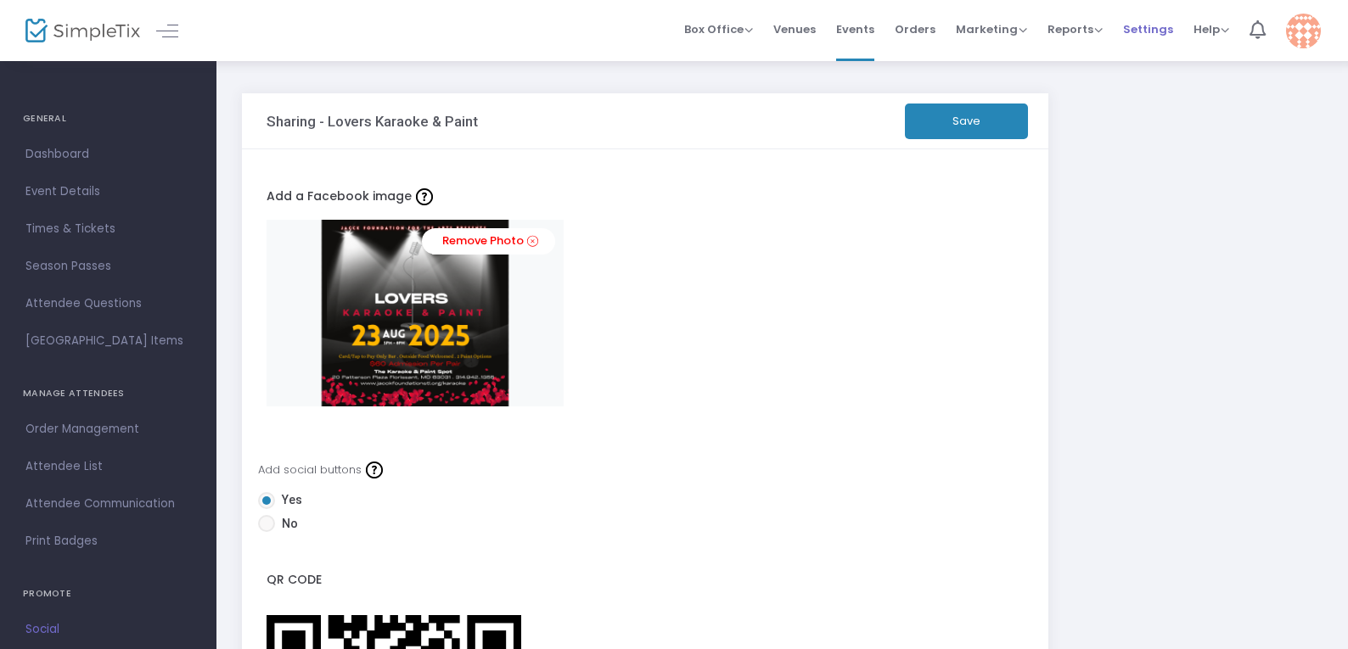
click at [1159, 27] on span "Settings" at bounding box center [1148, 29] width 50 height 43
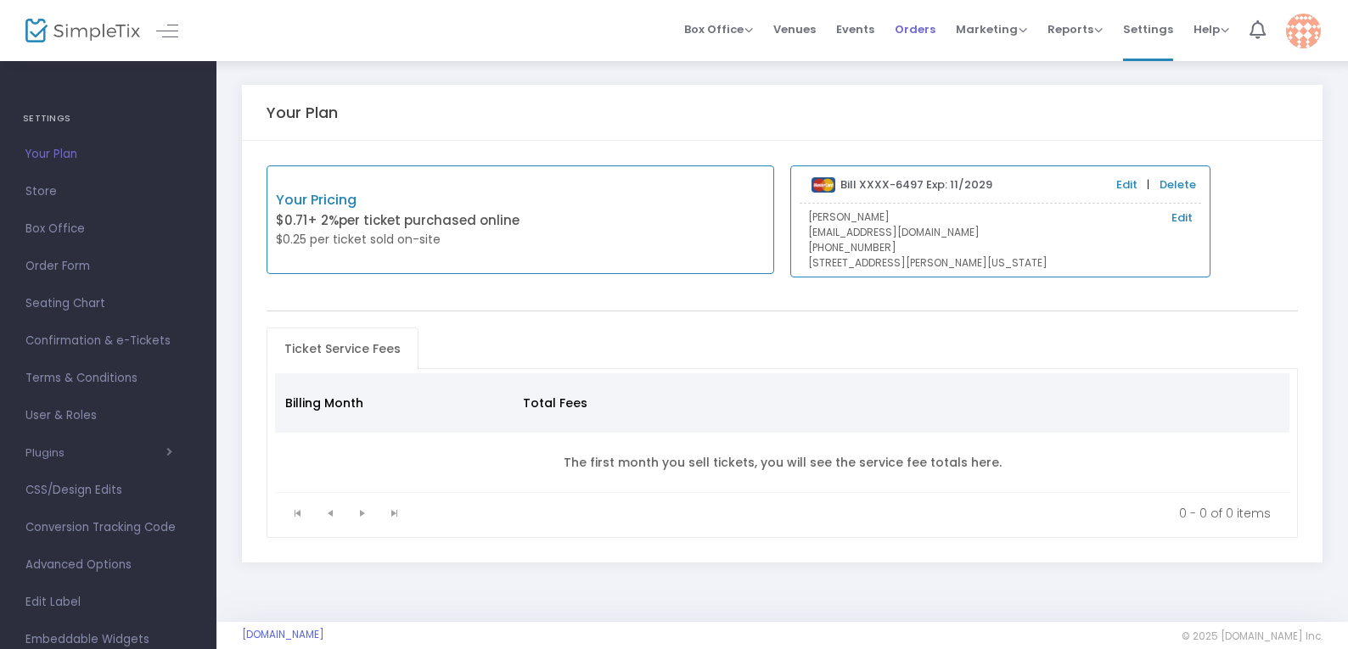
click at [908, 36] on span "Orders" at bounding box center [915, 29] width 41 height 43
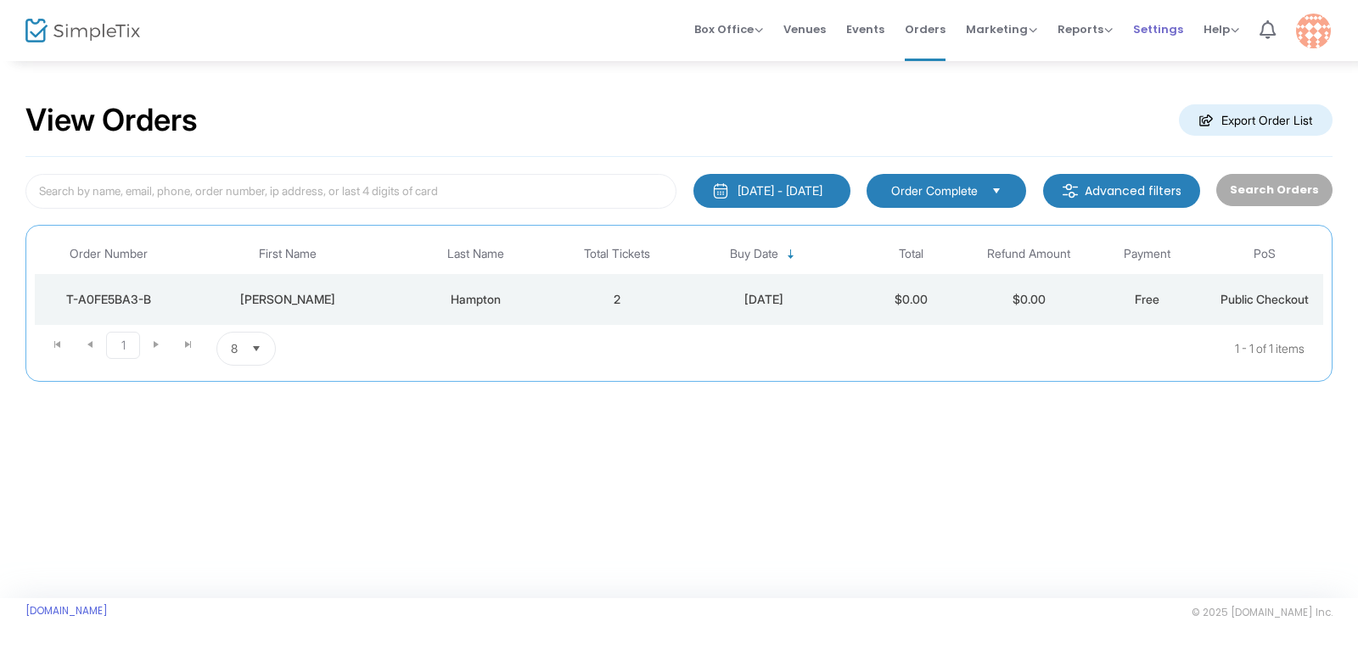
click at [1172, 30] on span "Settings" at bounding box center [1158, 29] width 50 height 43
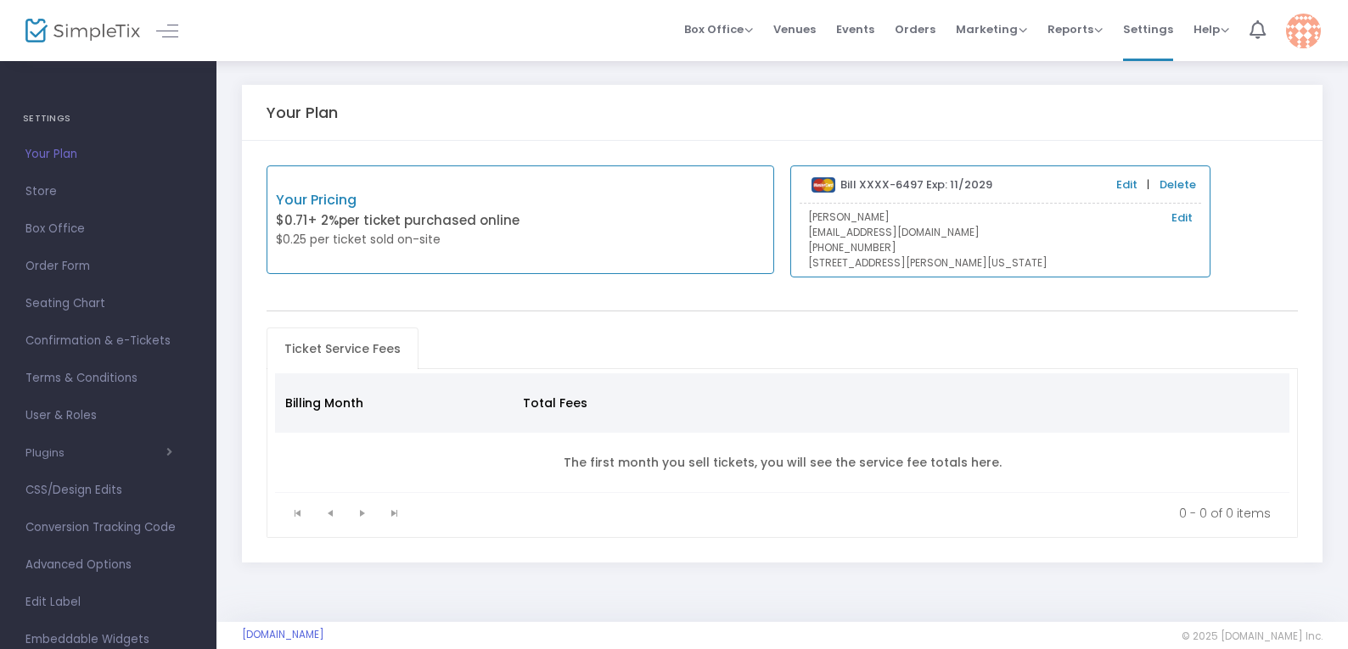
click at [1324, 30] on m-user-profile "[PERSON_NAME] [EMAIL_ADDRESS][DOMAIN_NAME] Role: OWNER Section Your Profile Cre…" at bounding box center [1303, 30] width 55 height 61
click at [1310, 30] on img at bounding box center [1303, 31] width 35 height 35
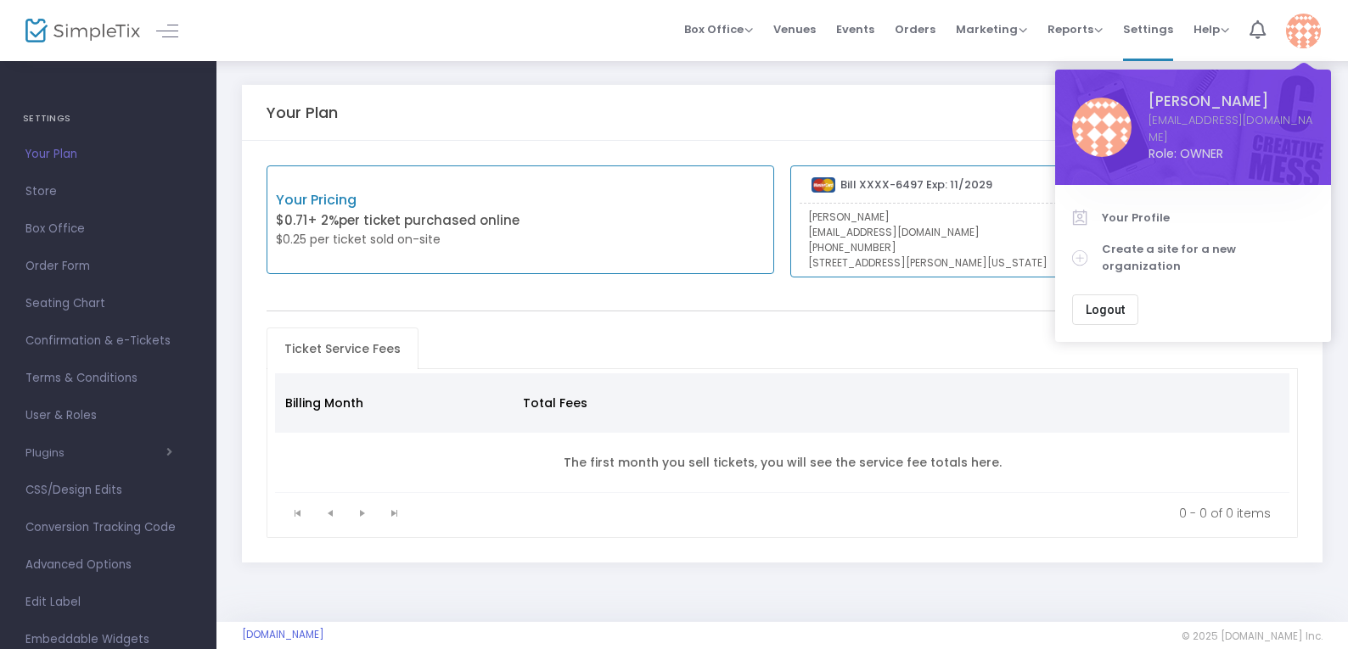
click at [1310, 30] on img at bounding box center [1303, 31] width 35 height 35
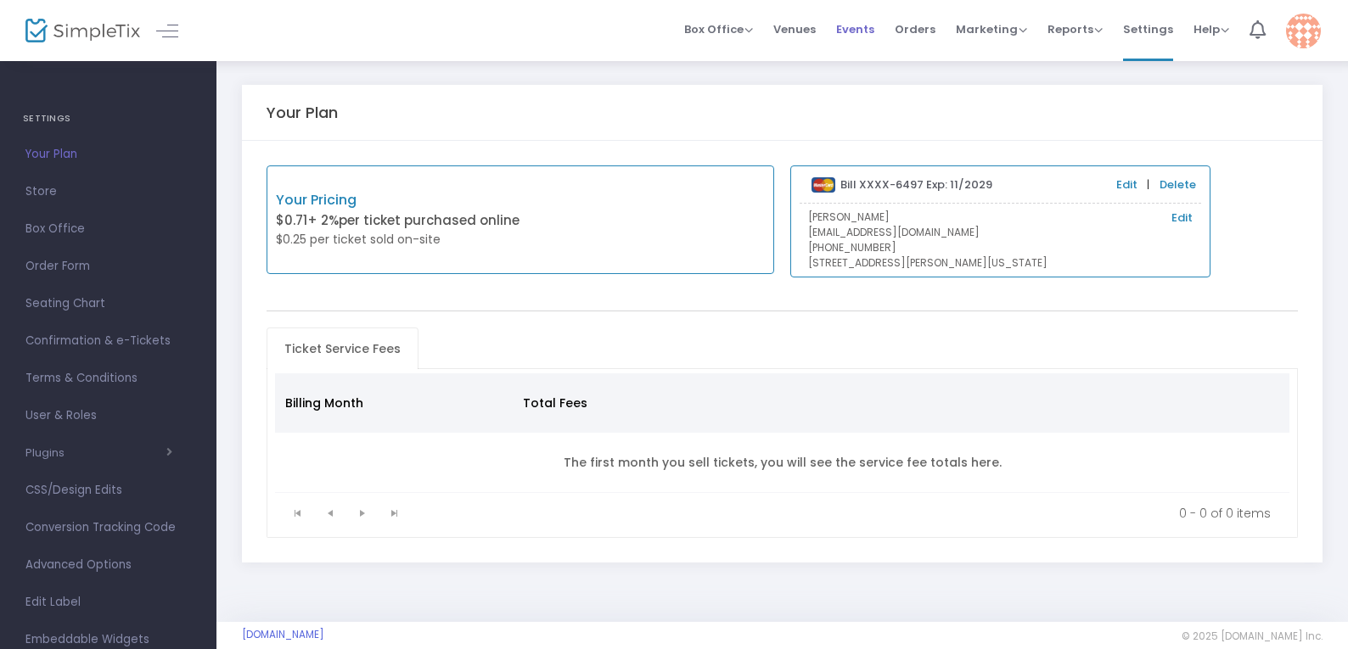
click at [854, 30] on span "Events" at bounding box center [855, 29] width 38 height 43
